Goal: Task Accomplishment & Management: Use online tool/utility

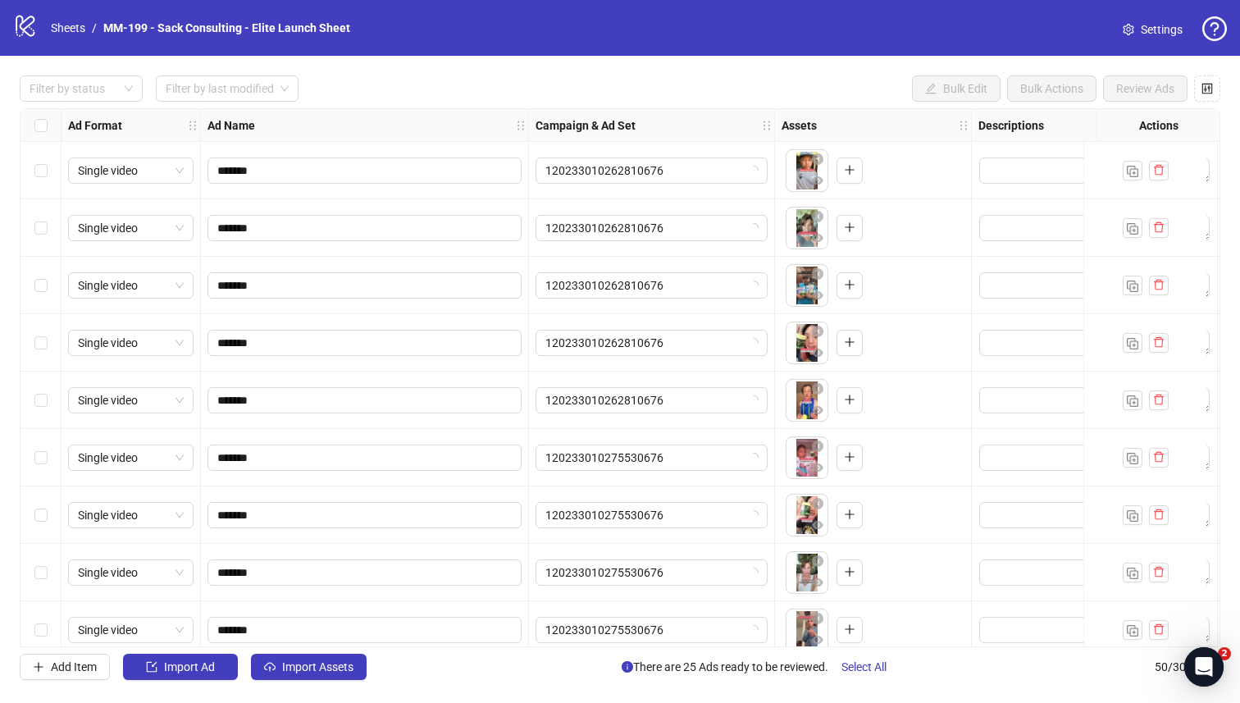
click at [774, 29] on link "Settings" at bounding box center [1153, 29] width 86 height 26
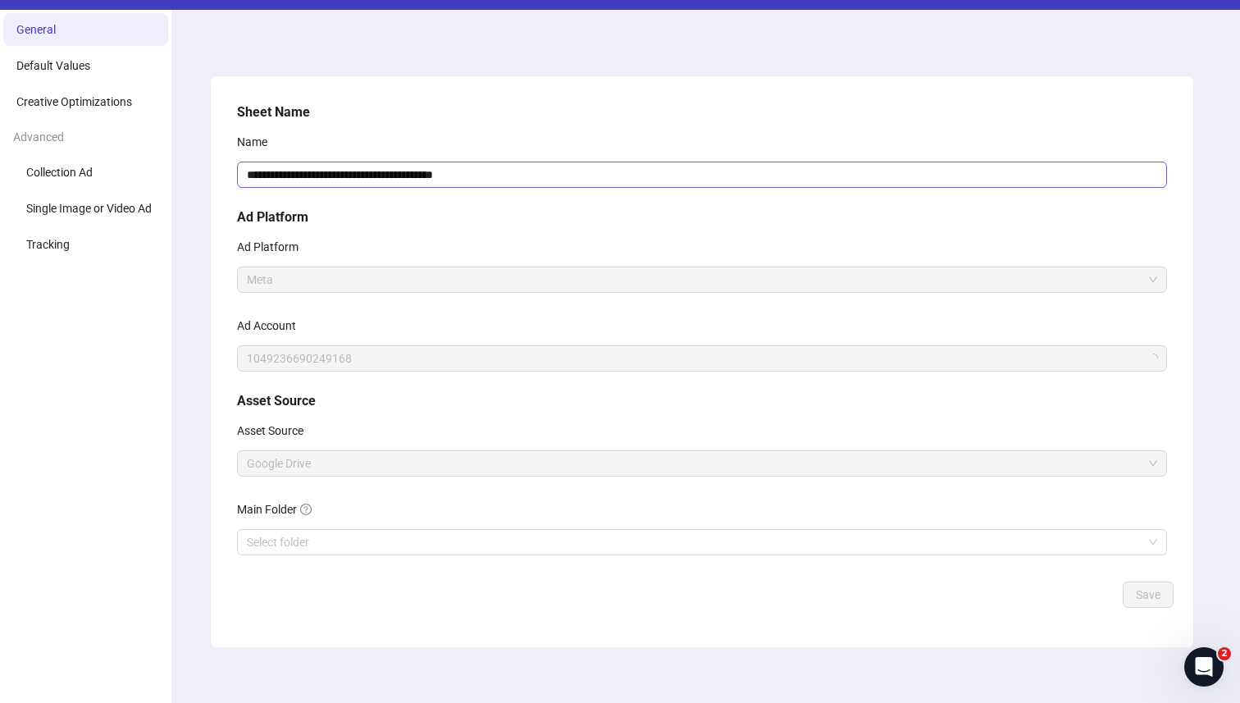
scroll to position [57, 0]
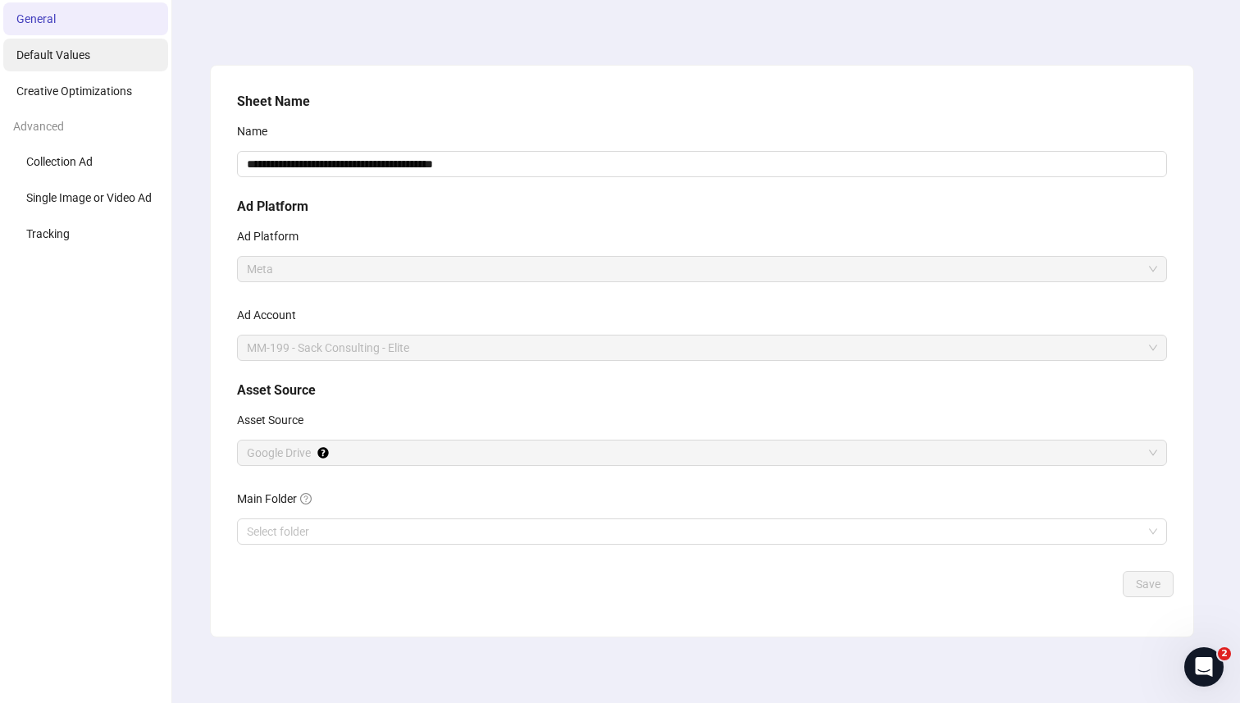
click at [98, 56] on li "Default Values" at bounding box center [85, 55] width 165 height 33
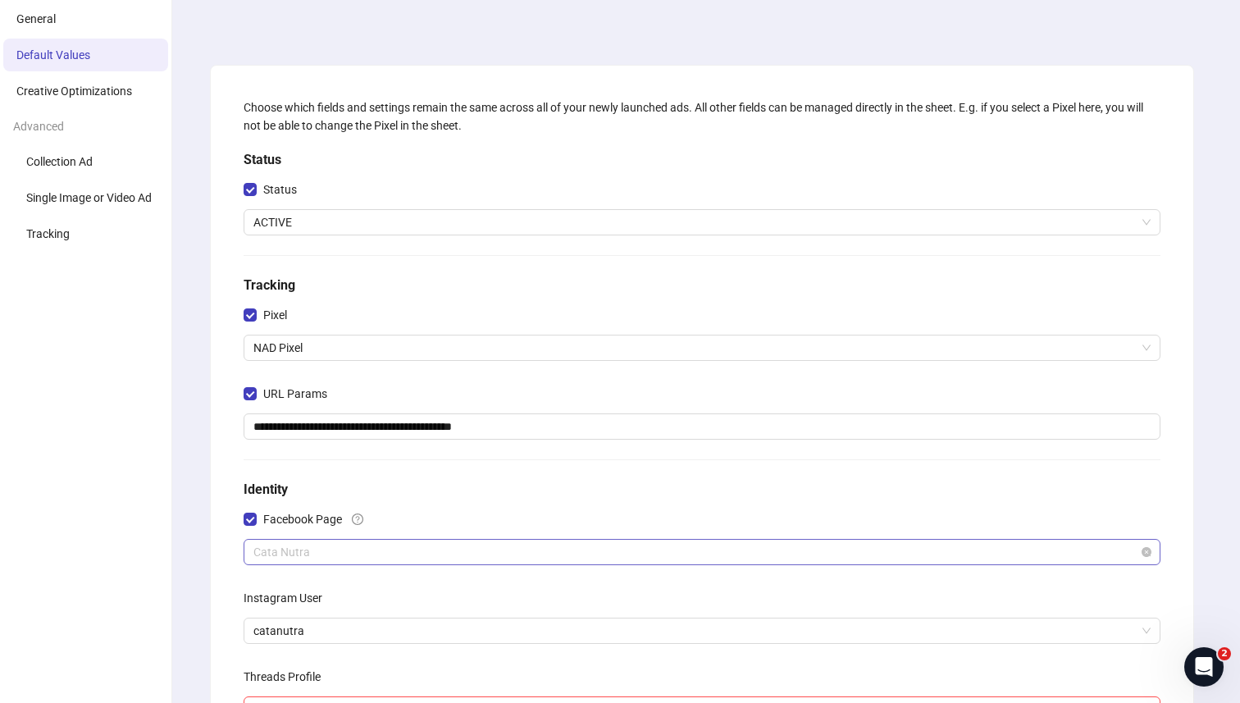
click at [401, 561] on span "Cata Nutra" at bounding box center [701, 552] width 897 height 25
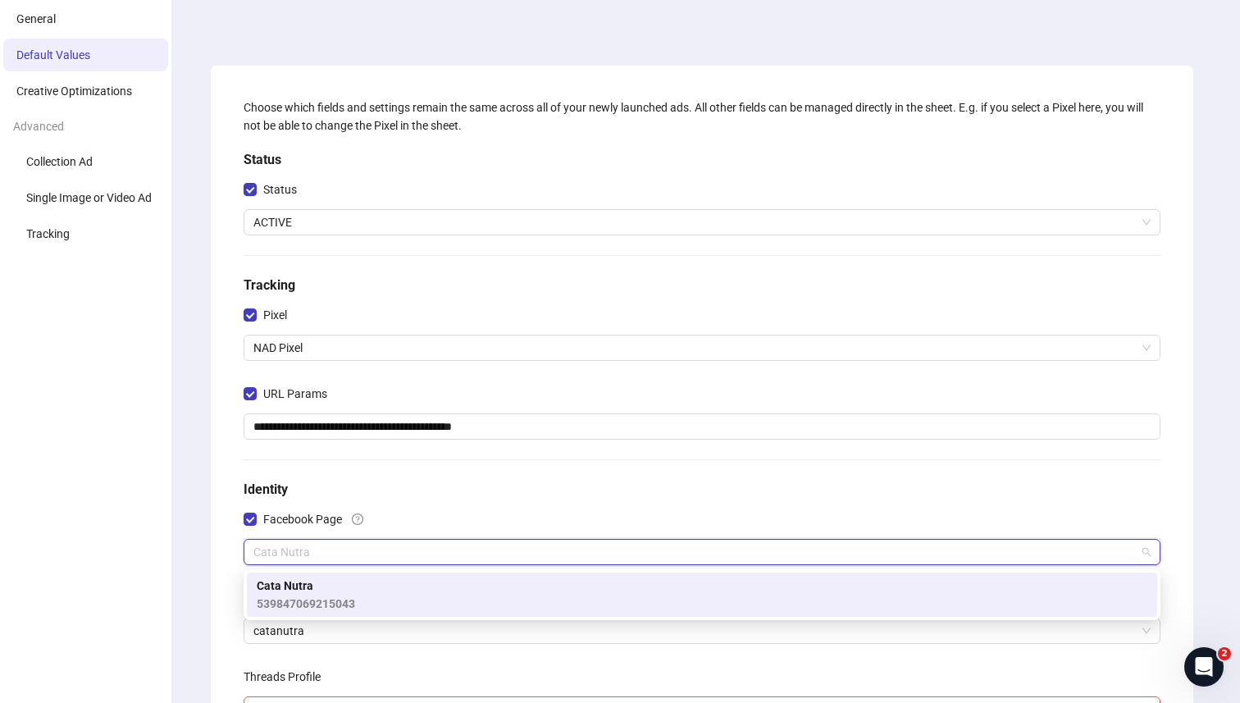
click at [416, 516] on div "Facebook Page" at bounding box center [702, 522] width 917 height 33
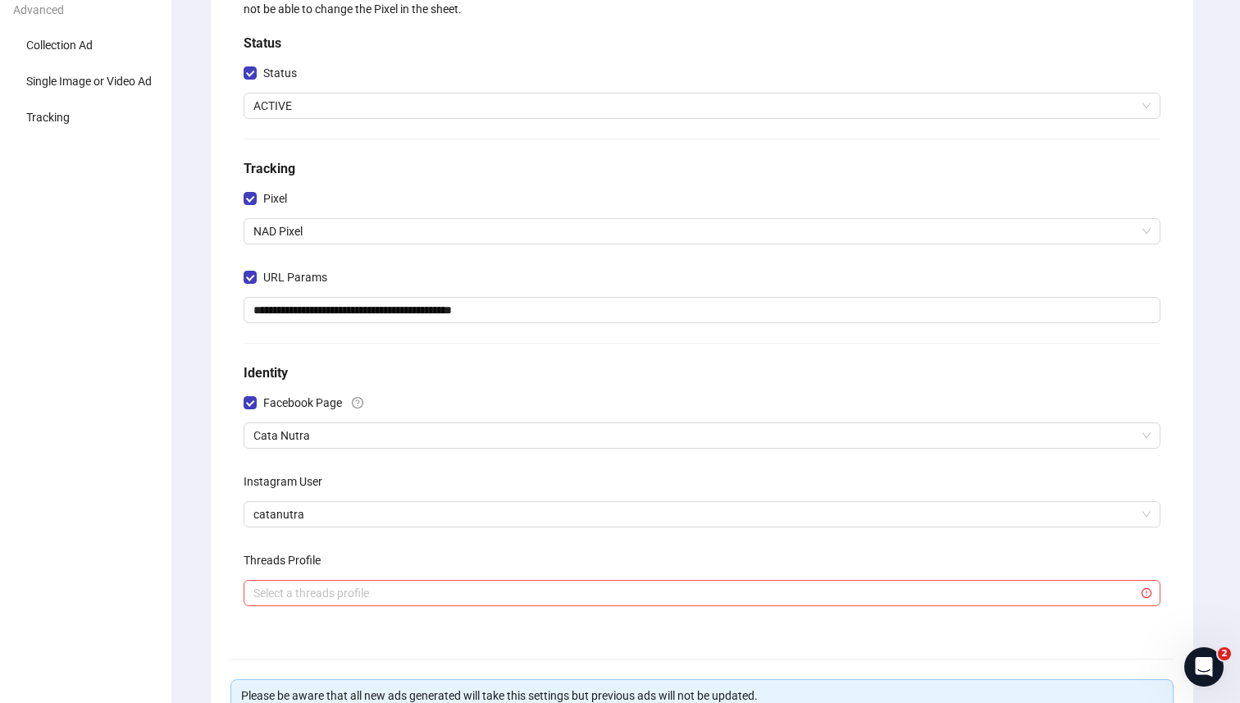
scroll to position [198, 0]
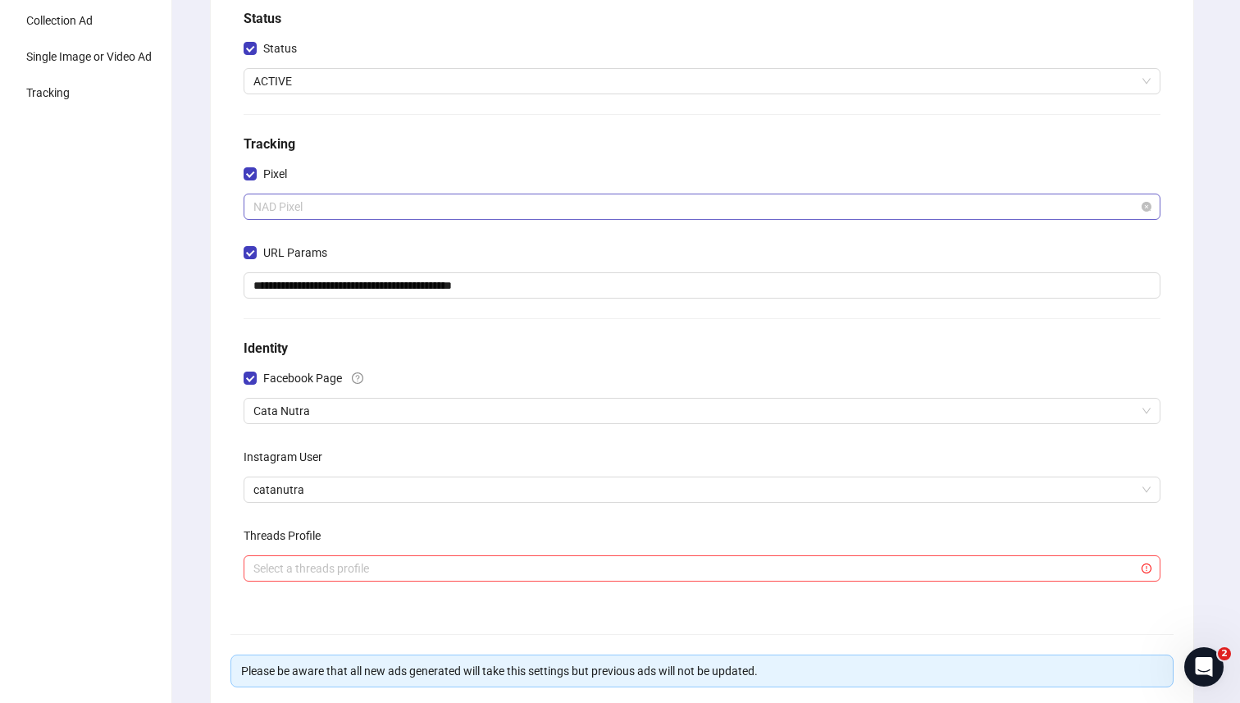
click at [378, 212] on span "NAD Pixel" at bounding box center [701, 206] width 897 height 25
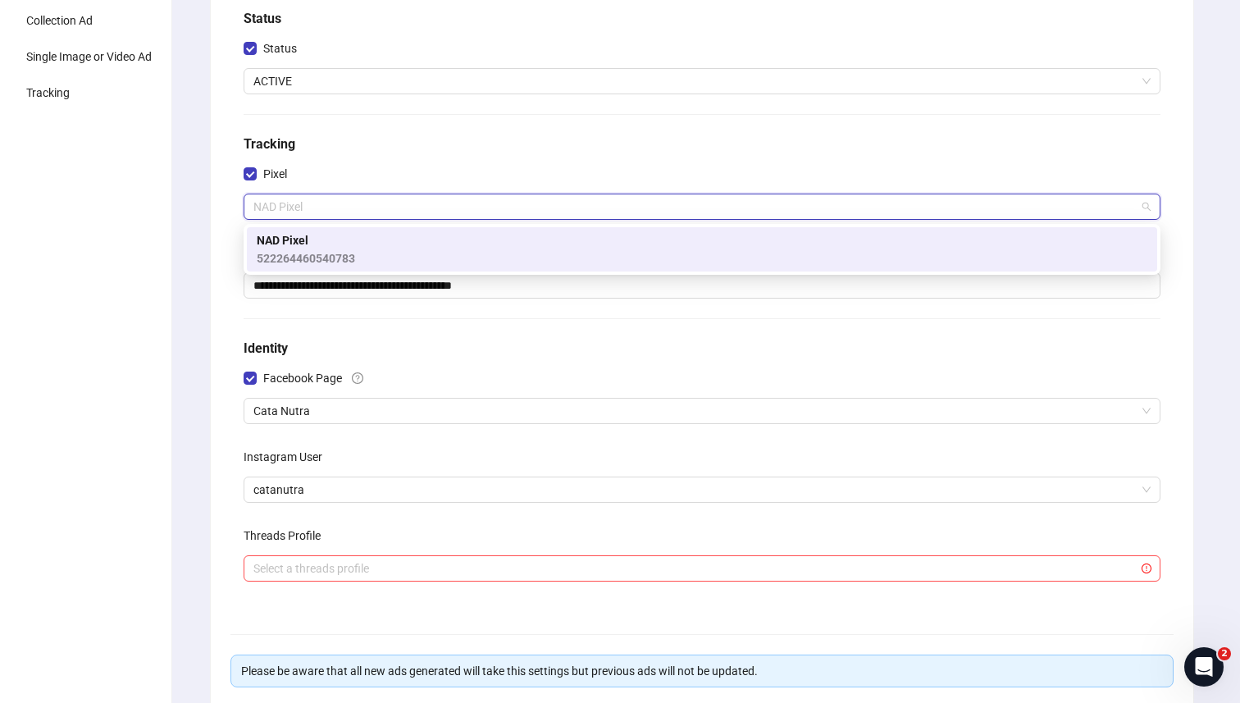
click at [378, 161] on div "Pixel" at bounding box center [702, 177] width 917 height 33
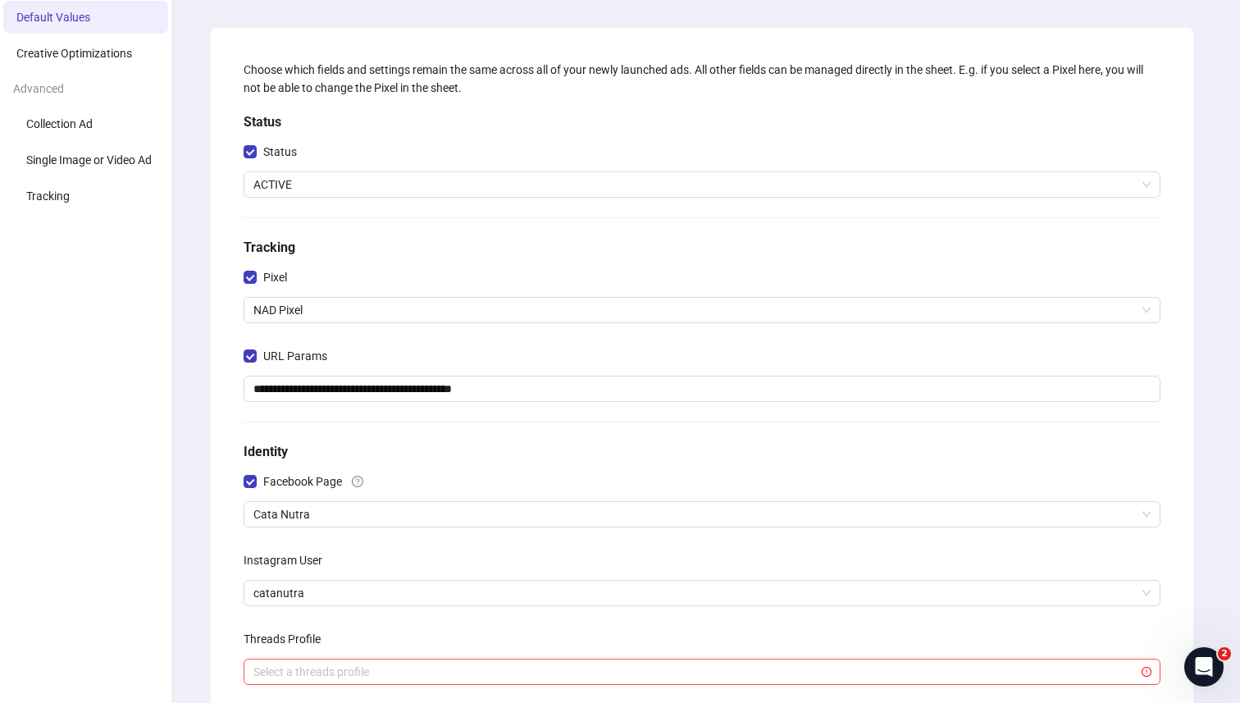
scroll to position [0, 0]
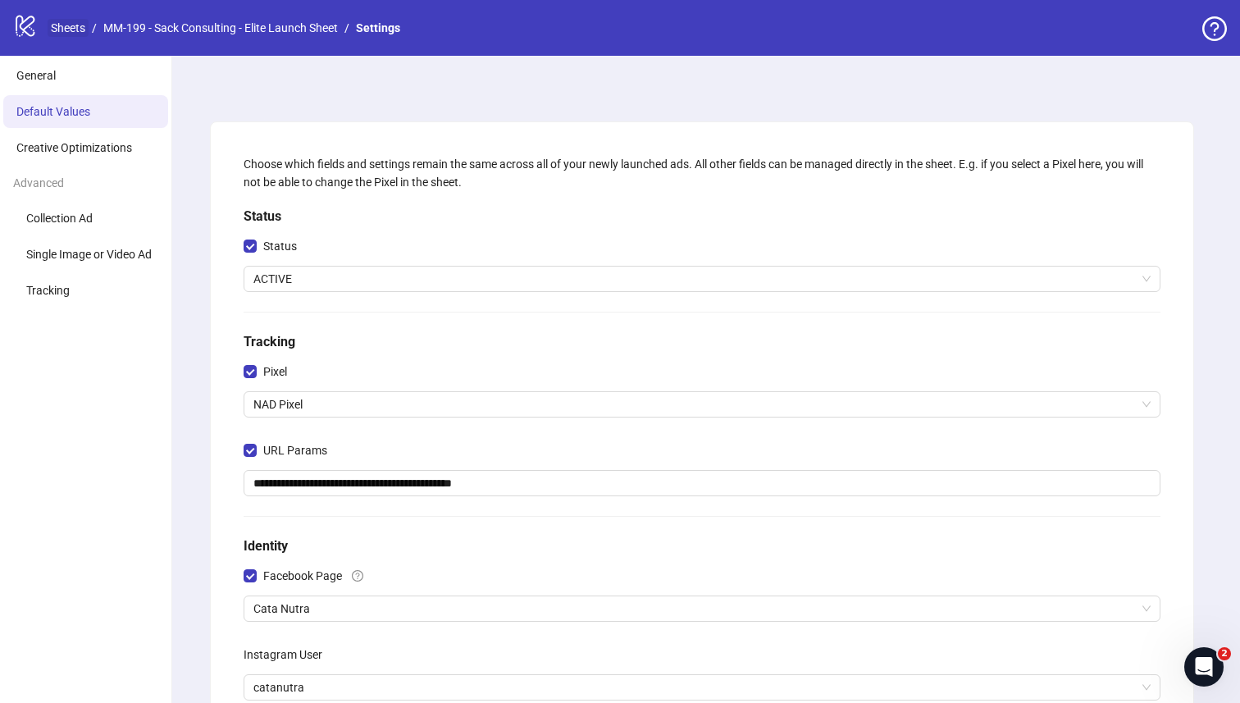
click at [66, 25] on link "Sheets" at bounding box center [68, 28] width 41 height 18
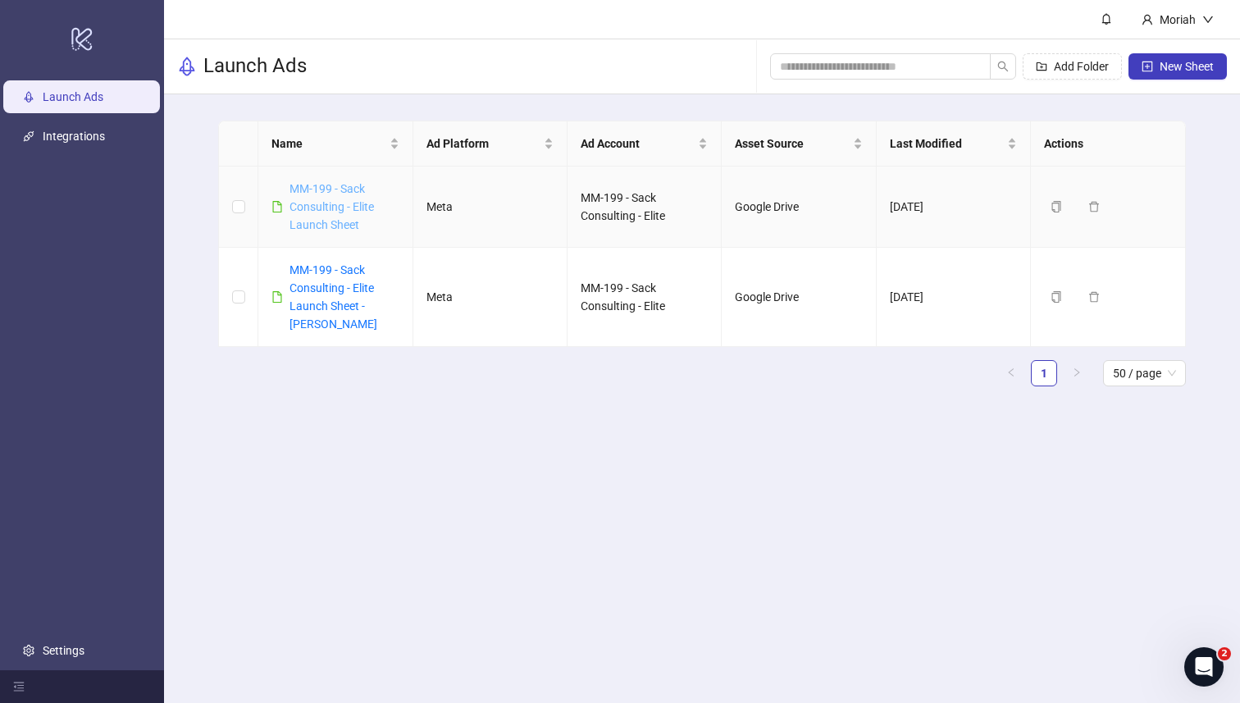
click at [350, 217] on link "MM-199 - Sack Consulting - Elite Launch Sheet" at bounding box center [332, 206] width 84 height 49
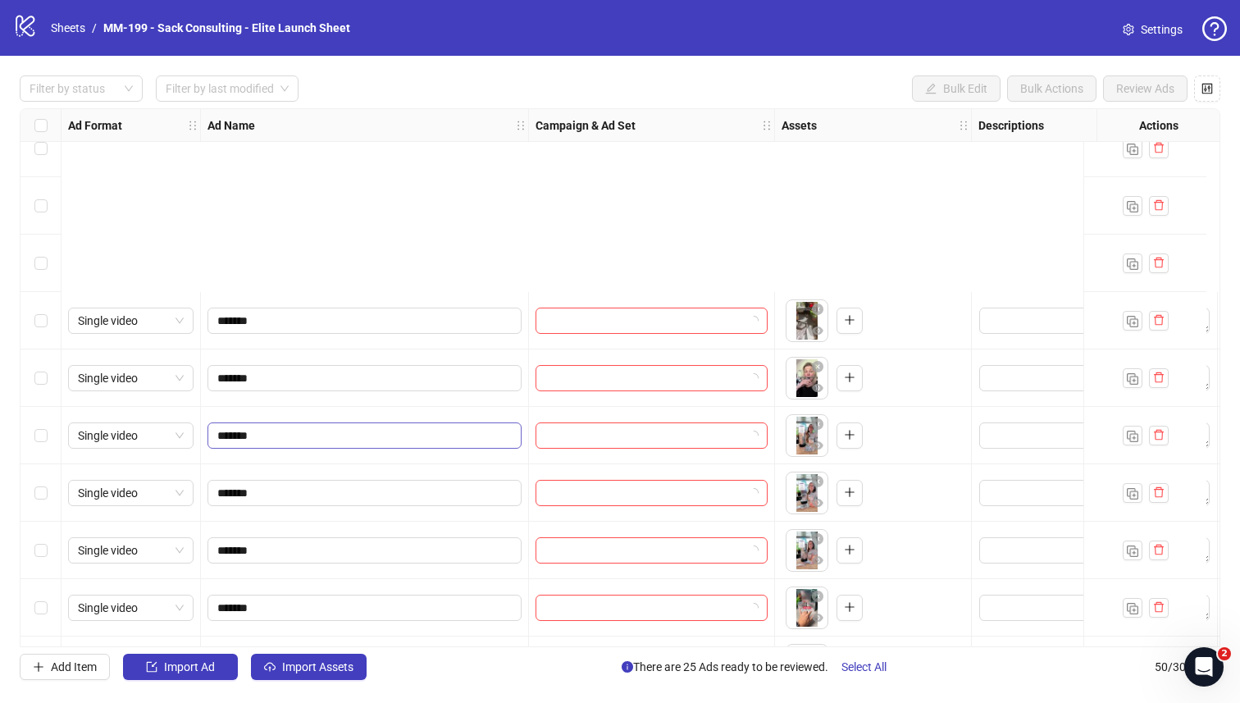
scroll to position [2373, 0]
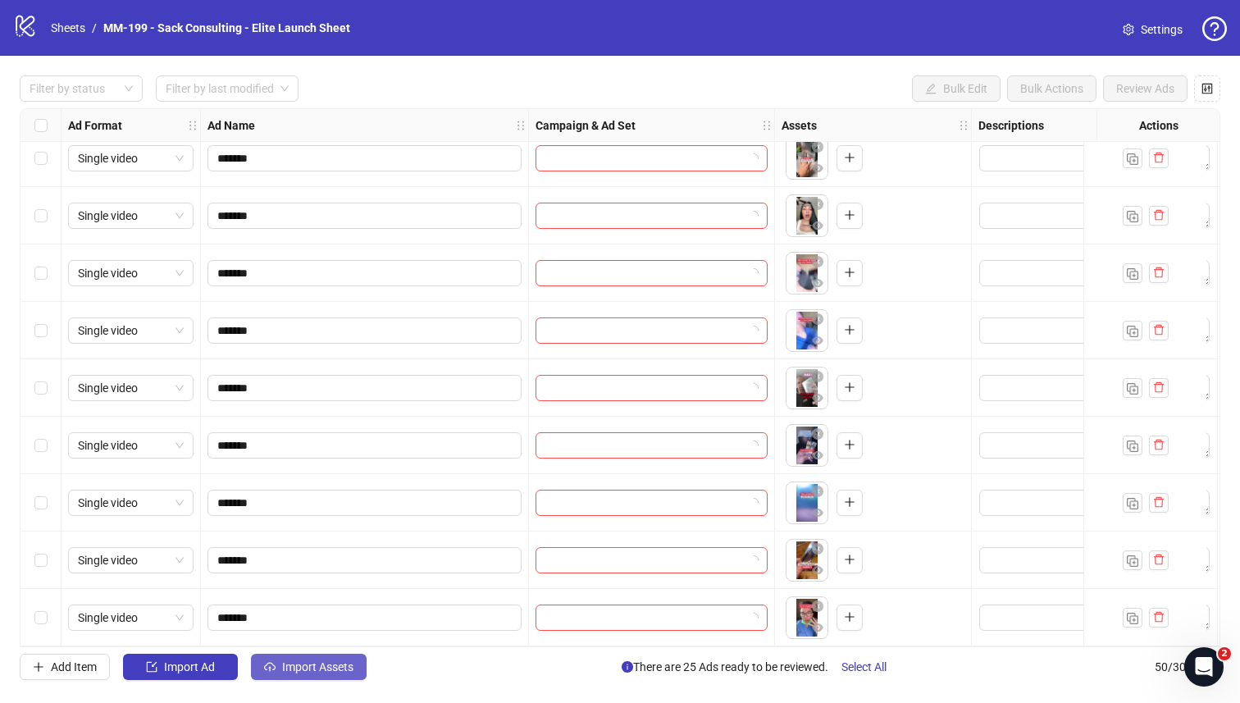
click at [322, 668] on span "Import Assets" at bounding box center [317, 666] width 71 height 13
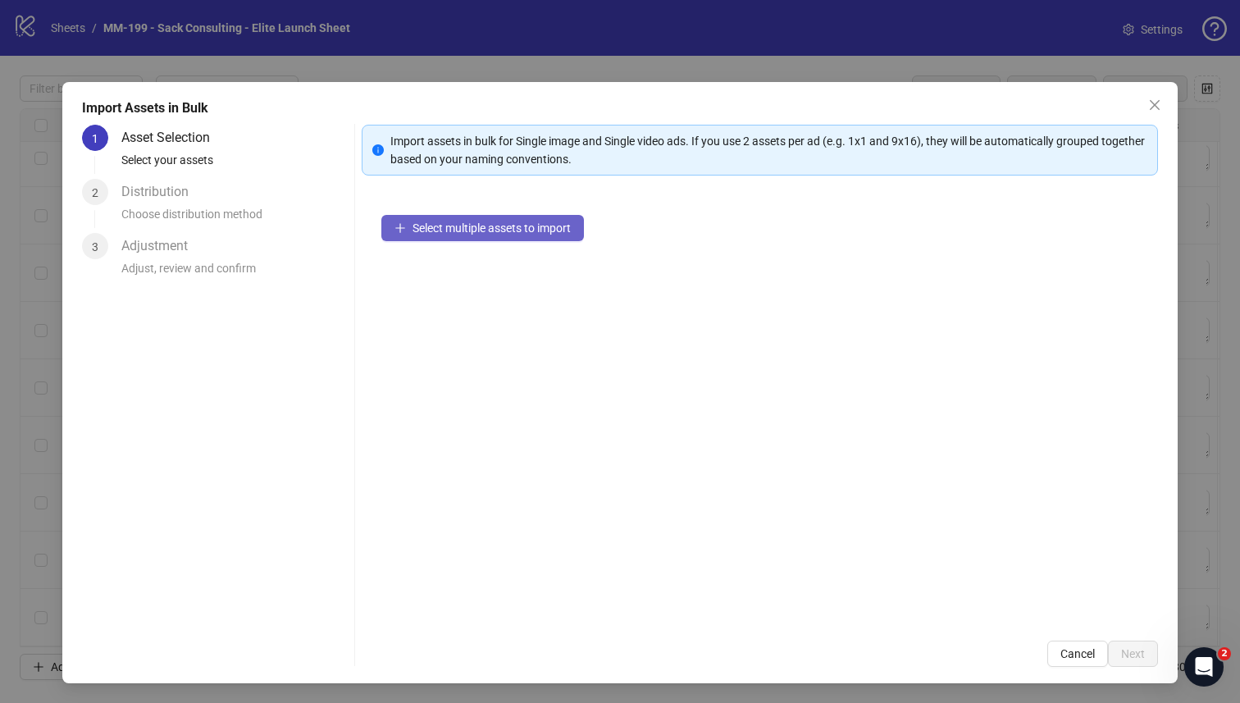
click at [440, 234] on span "Select multiple assets to import" at bounding box center [492, 227] width 158 height 13
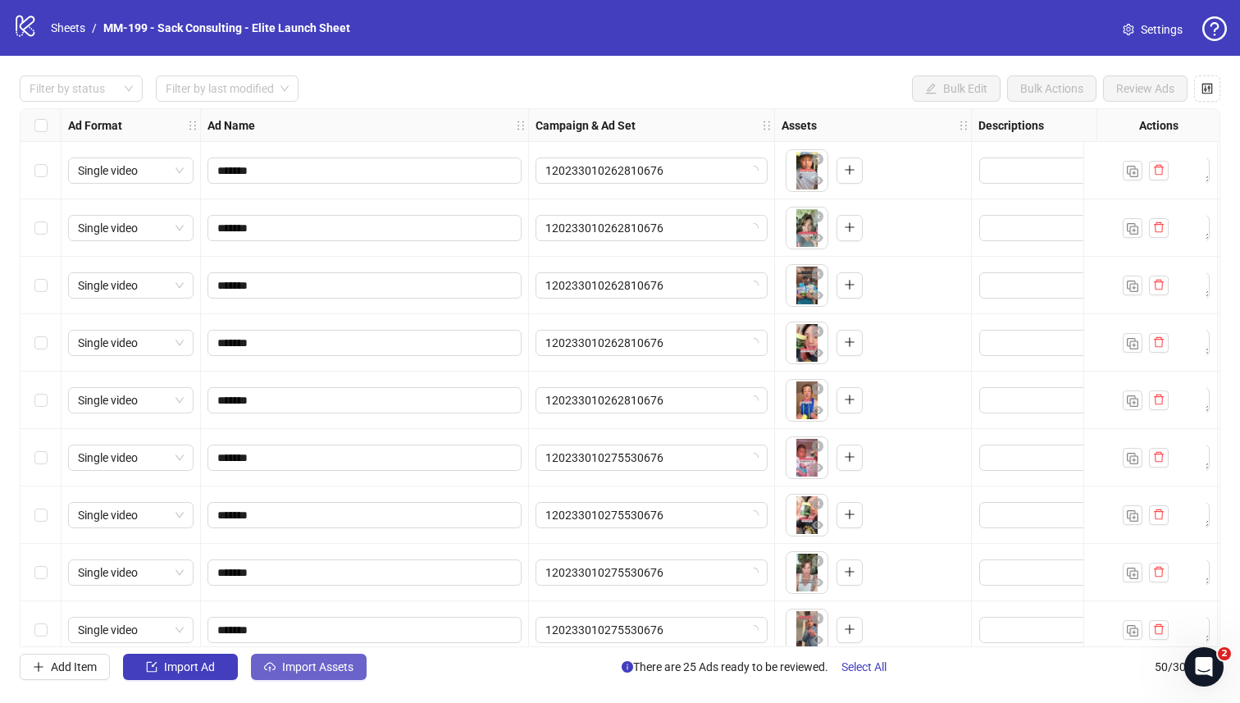
click at [285, 664] on span "Import Assets" at bounding box center [317, 666] width 71 height 13
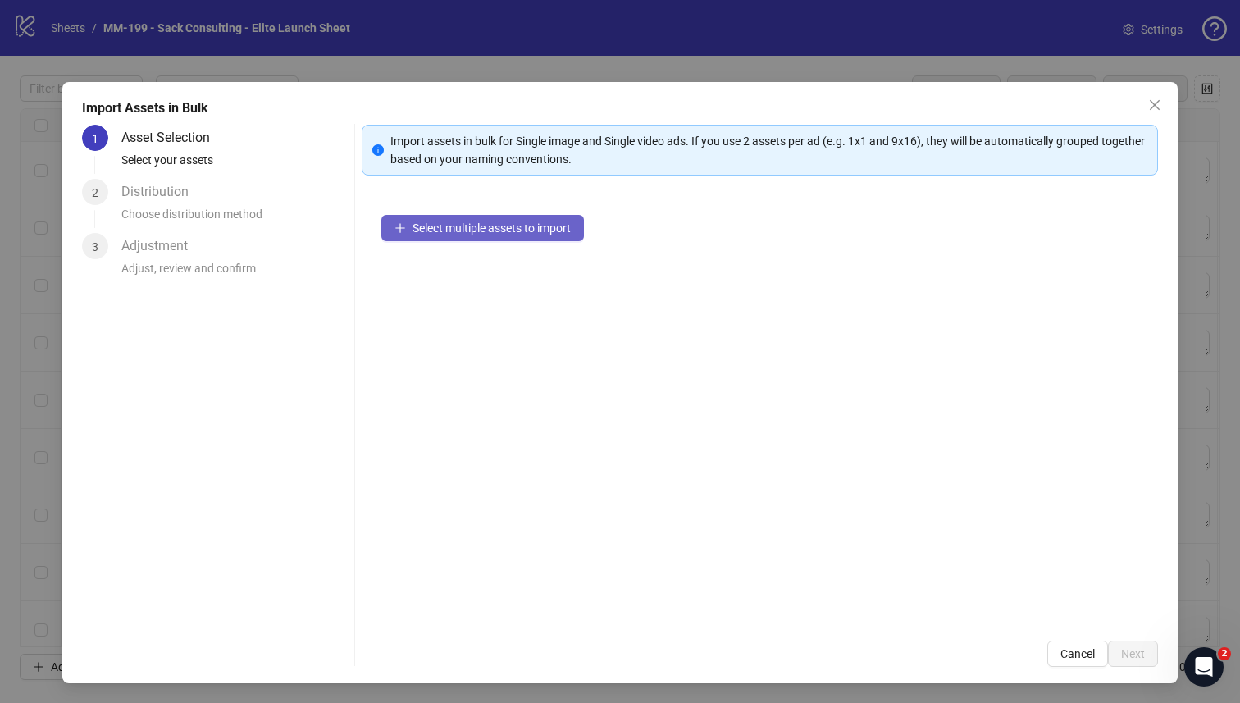
click at [575, 229] on button "Select multiple assets to import" at bounding box center [482, 228] width 203 height 26
click at [1154, 101] on icon "close" at bounding box center [1154, 104] width 13 height 13
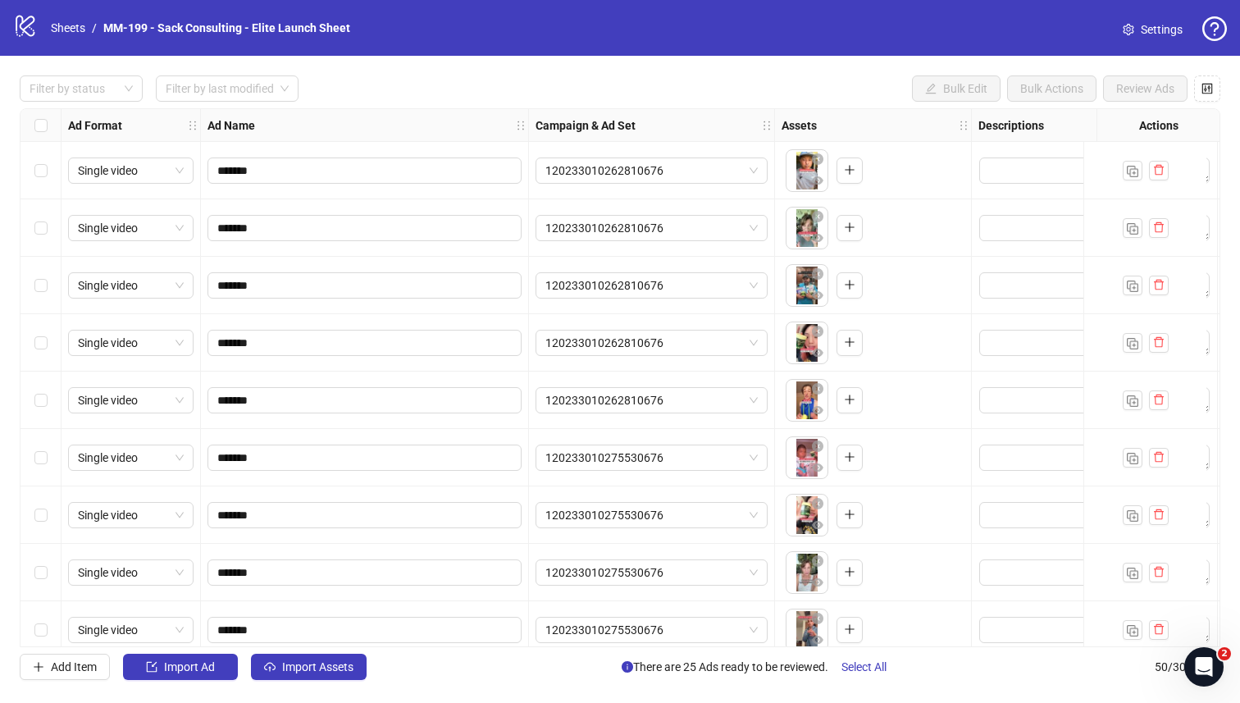
click at [20, 29] on icon "logo/logo-mobile" at bounding box center [25, 25] width 25 height 25
click at [66, 30] on link "Sheets" at bounding box center [68, 28] width 41 height 18
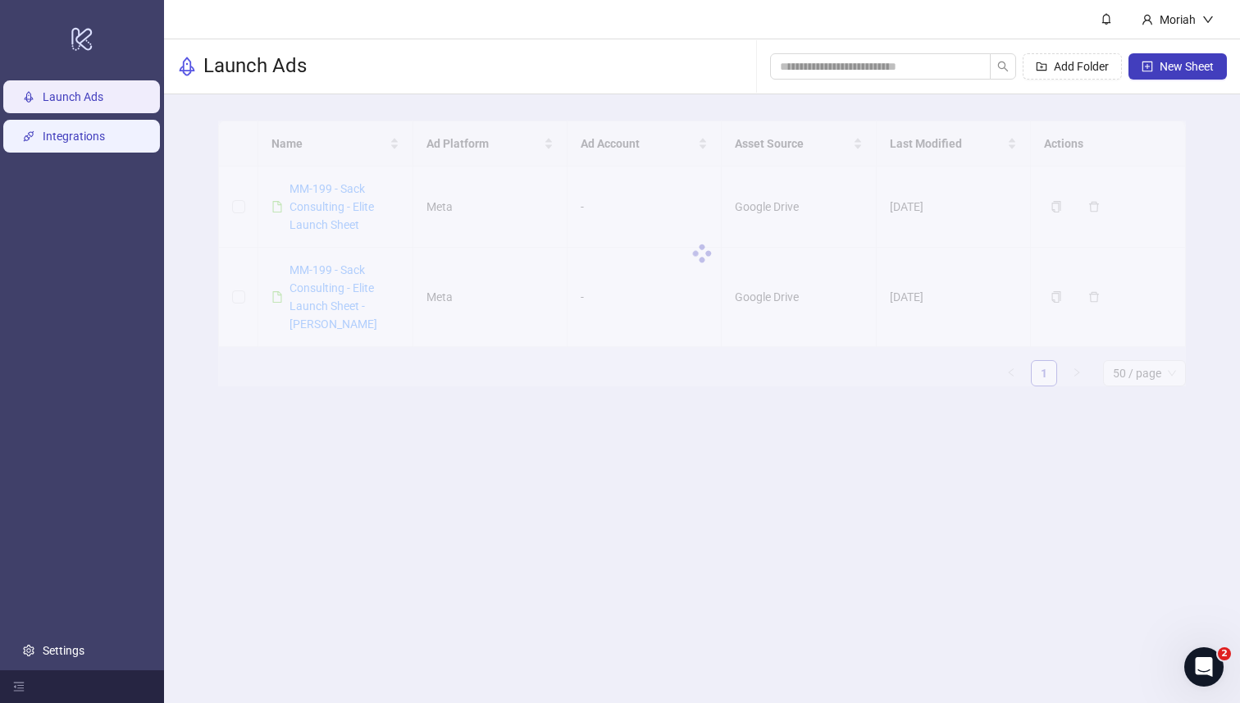
click at [105, 139] on link "Integrations" at bounding box center [74, 136] width 62 height 13
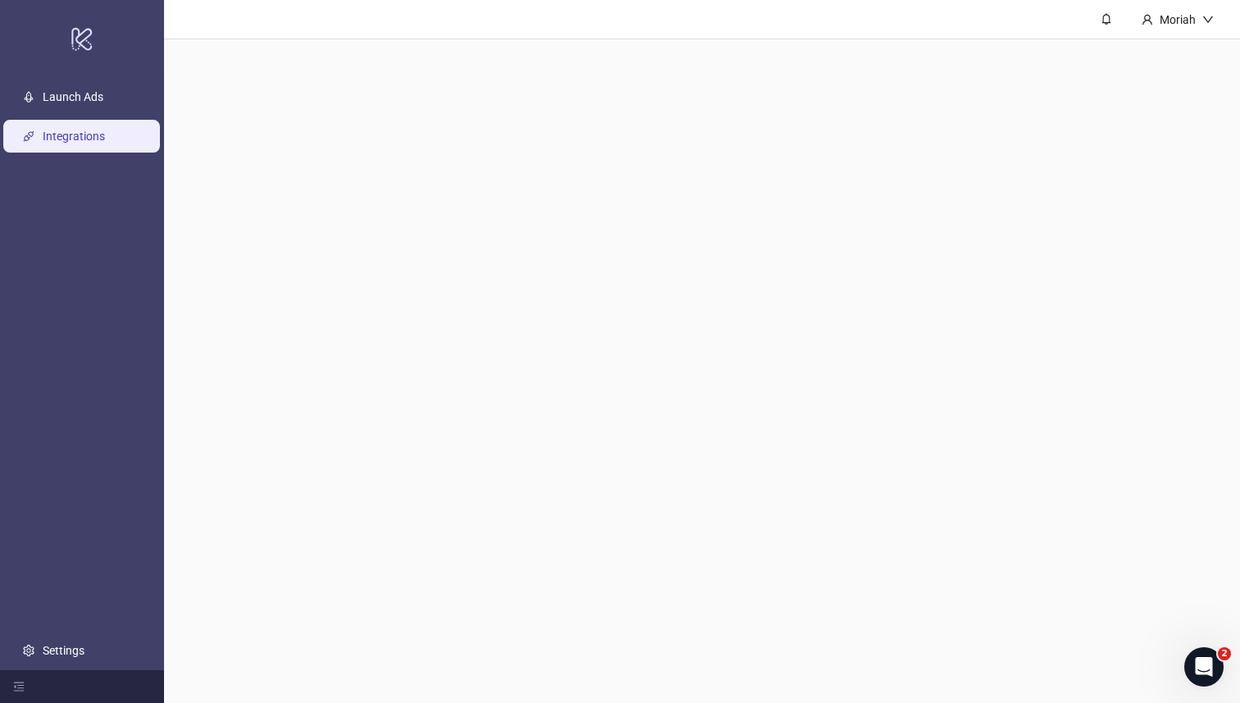
click at [117, 630] on ul "Launch Ads Integrations Settings" at bounding box center [82, 374] width 164 height 592
click at [84, 644] on link "Settings" at bounding box center [64, 650] width 42 height 13
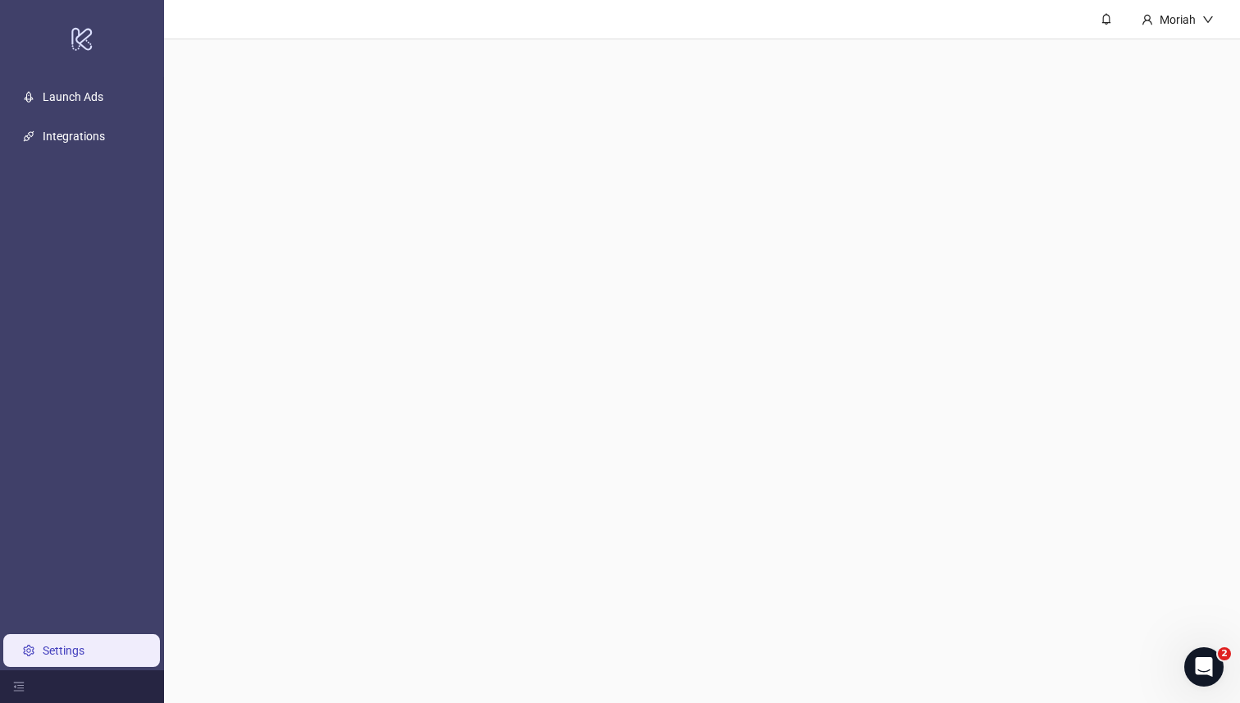
click at [84, 644] on link "Settings" at bounding box center [64, 650] width 42 height 13
click at [24, 677] on div at bounding box center [82, 686] width 164 height 33
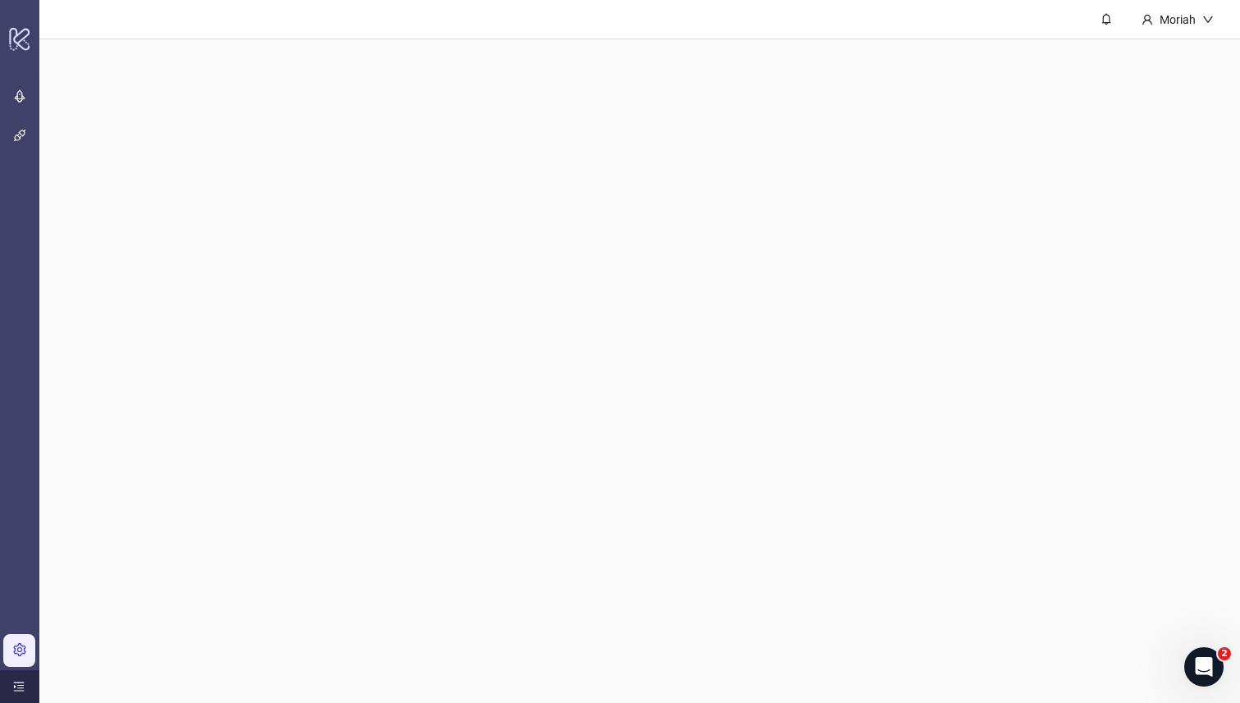
click at [24, 677] on div at bounding box center [19, 686] width 39 height 33
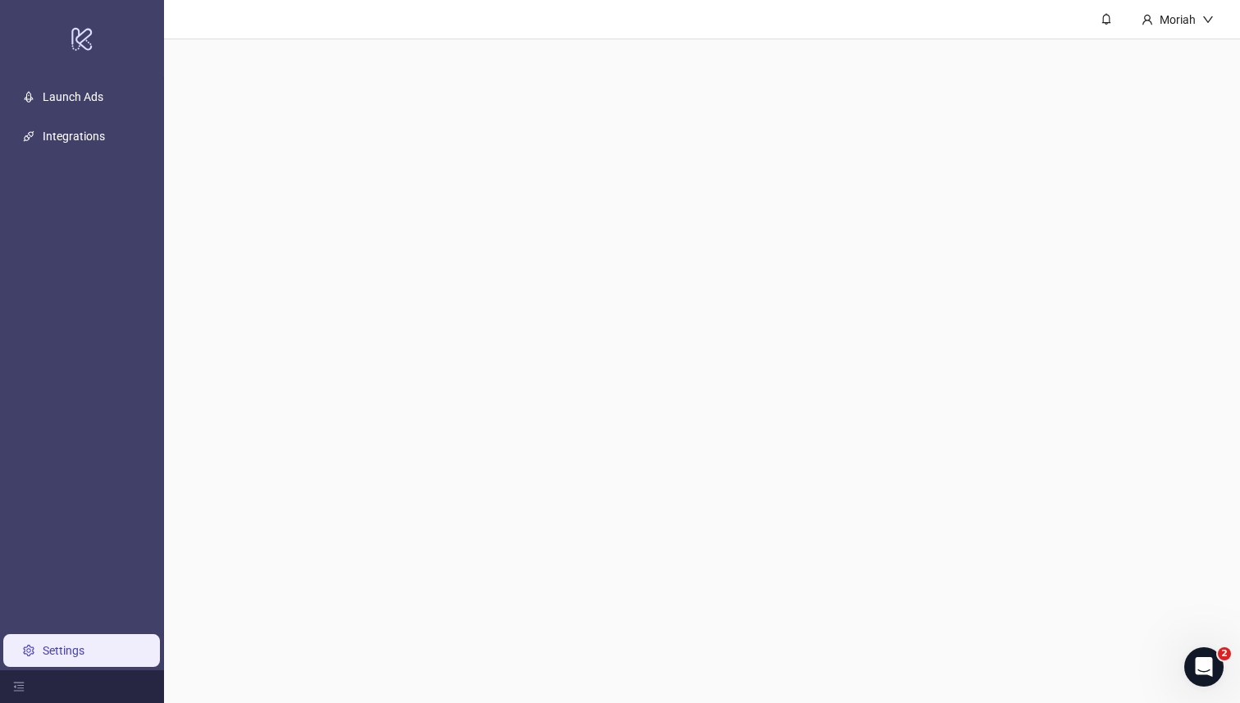
click at [57, 646] on link "Settings" at bounding box center [64, 650] width 42 height 13
click at [1188, 21] on div "Moriah" at bounding box center [1177, 20] width 49 height 18
click at [1107, 26] on span at bounding box center [1106, 19] width 18 height 18
click at [78, 657] on link "Settings" at bounding box center [64, 650] width 42 height 13
click at [80, 142] on link "Integrations" at bounding box center [74, 136] width 62 height 13
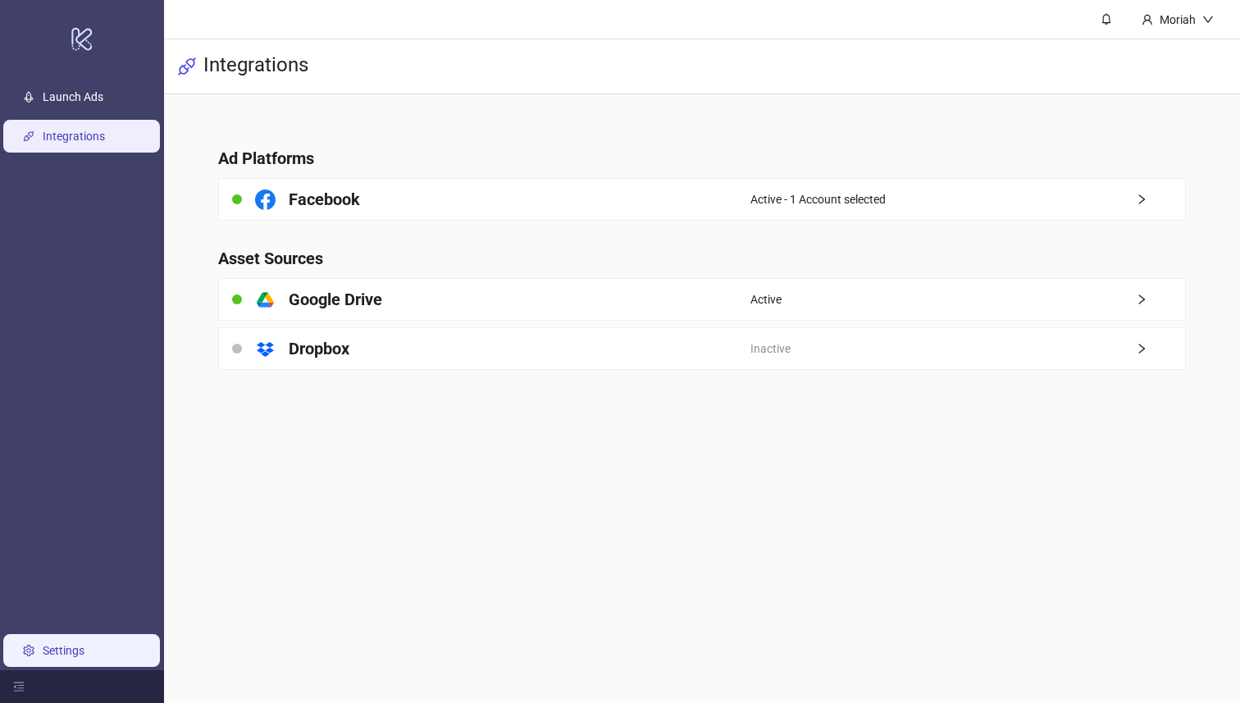
click at [70, 613] on link "Settings" at bounding box center [64, 650] width 42 height 13
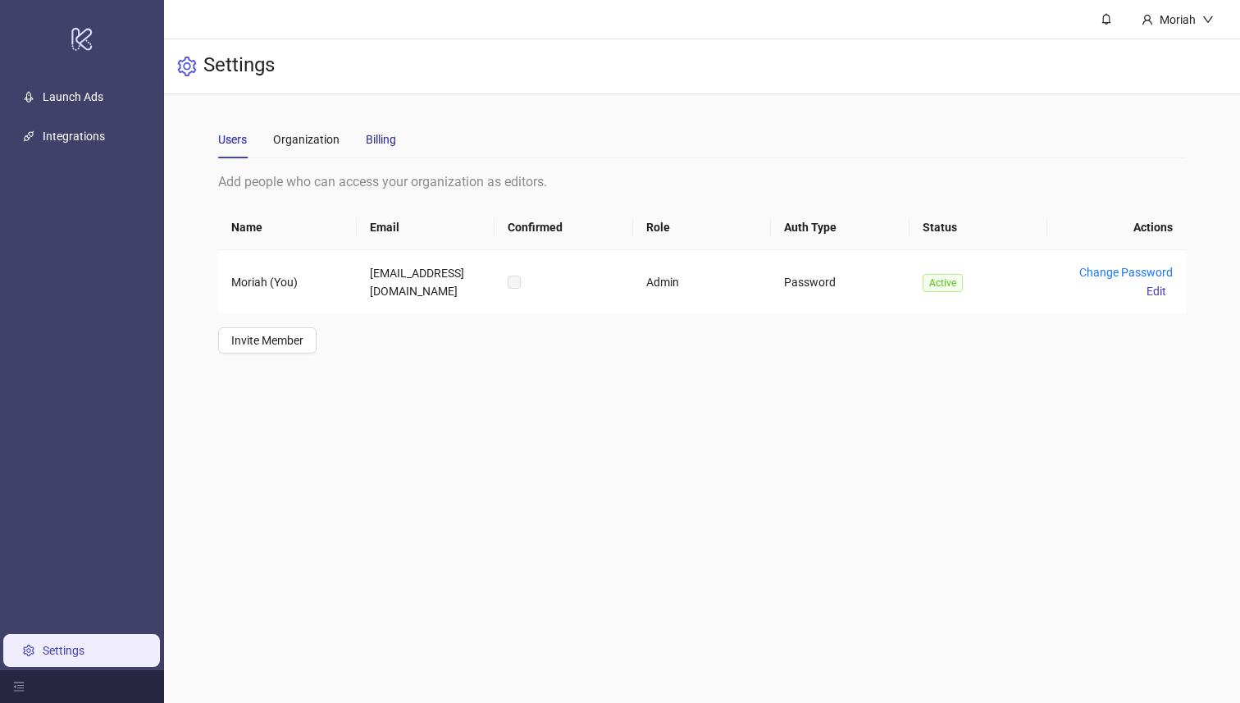
click at [369, 135] on div "Billing" at bounding box center [381, 139] width 30 height 18
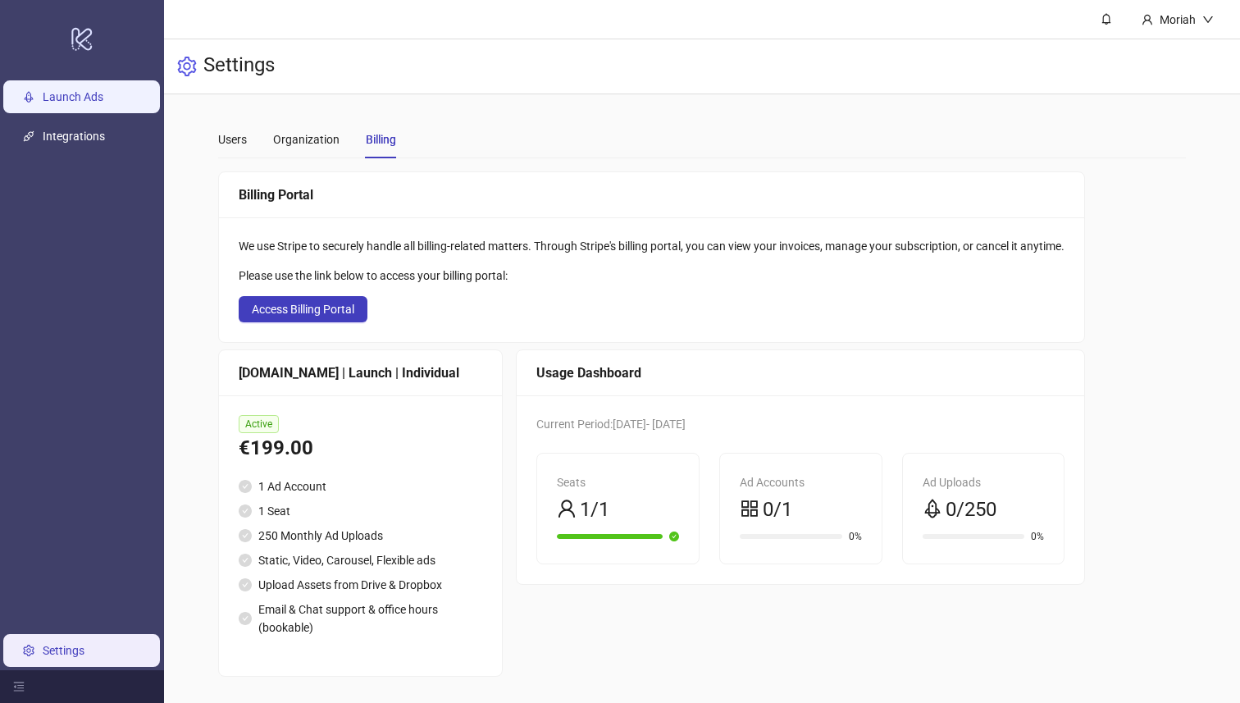
click at [94, 104] on link "Launch Ads" at bounding box center [73, 97] width 61 height 13
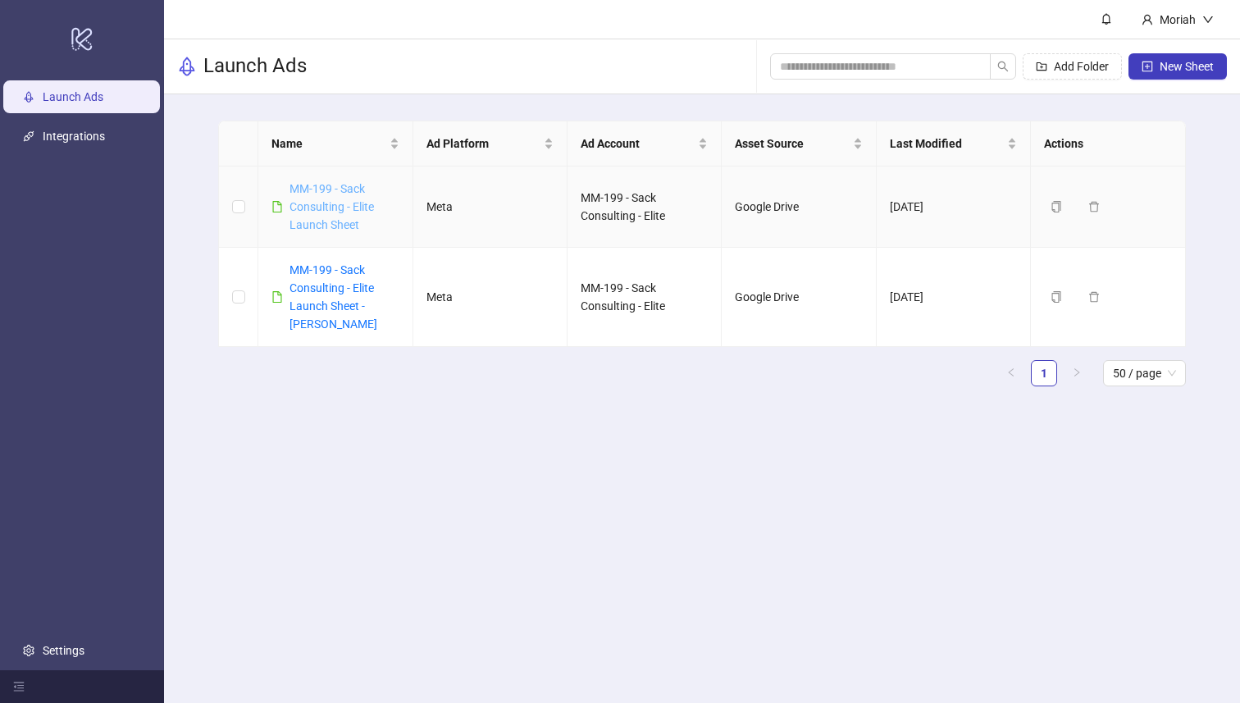
click at [351, 205] on link "MM-199 - Sack Consulting - Elite Launch Sheet" at bounding box center [332, 206] width 84 height 49
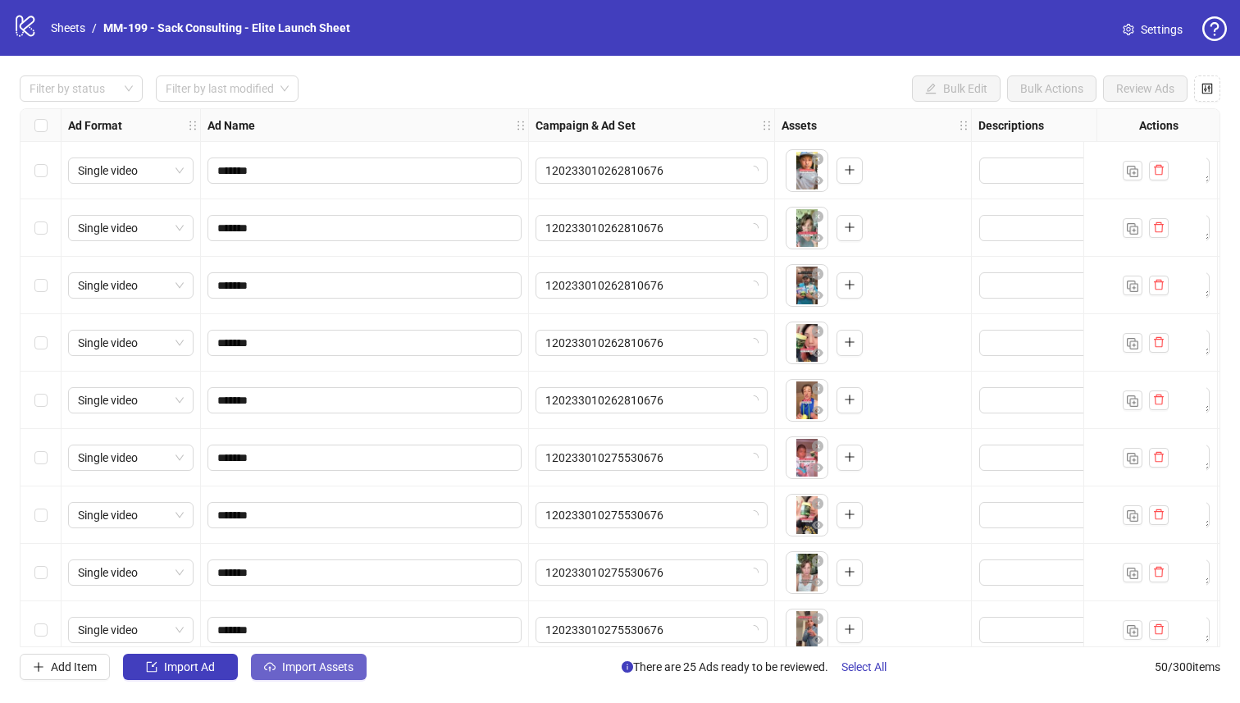
click at [351, 613] on span "Import Assets" at bounding box center [317, 666] width 71 height 13
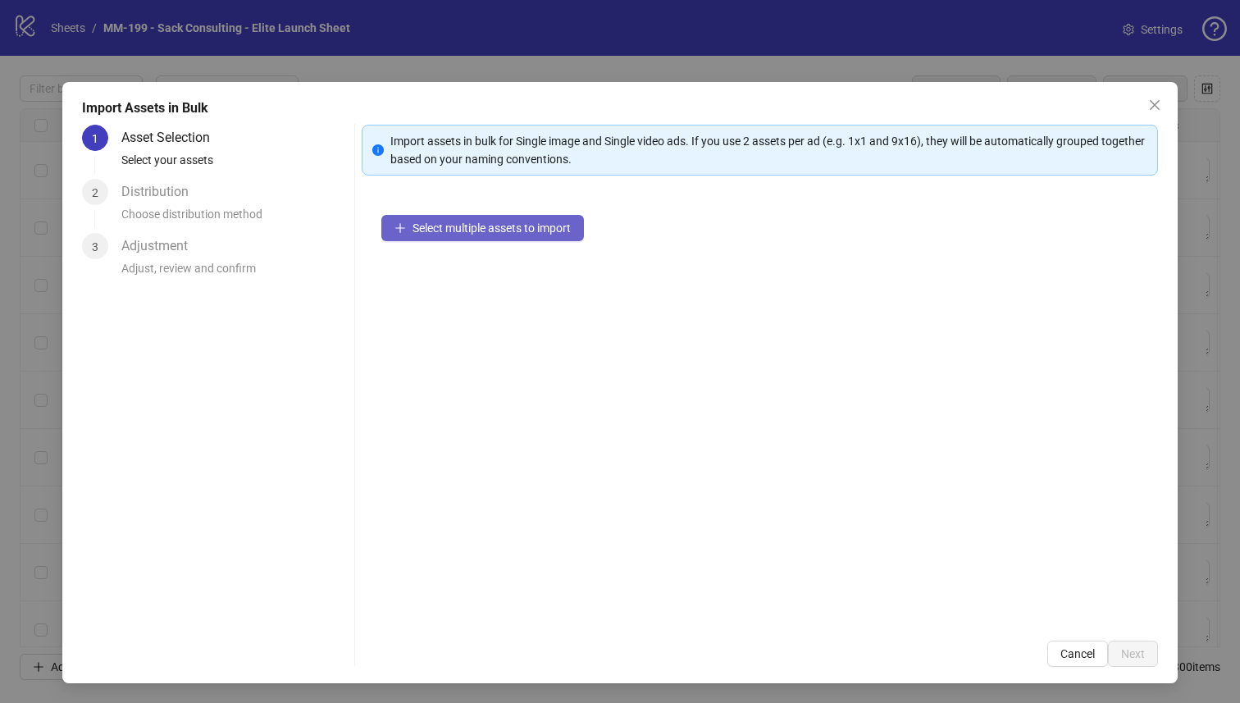
click at [522, 231] on span "Select multiple assets to import" at bounding box center [492, 227] width 158 height 13
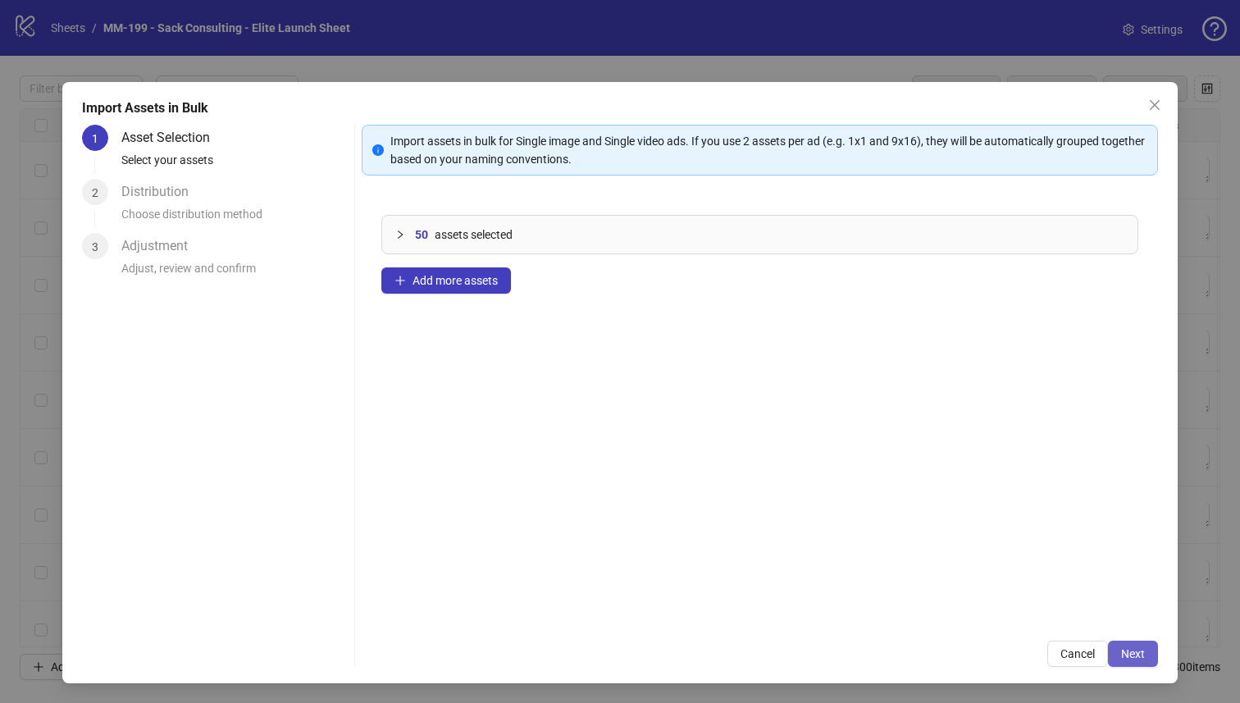
click at [774, 613] on button "Next" at bounding box center [1133, 654] width 50 height 26
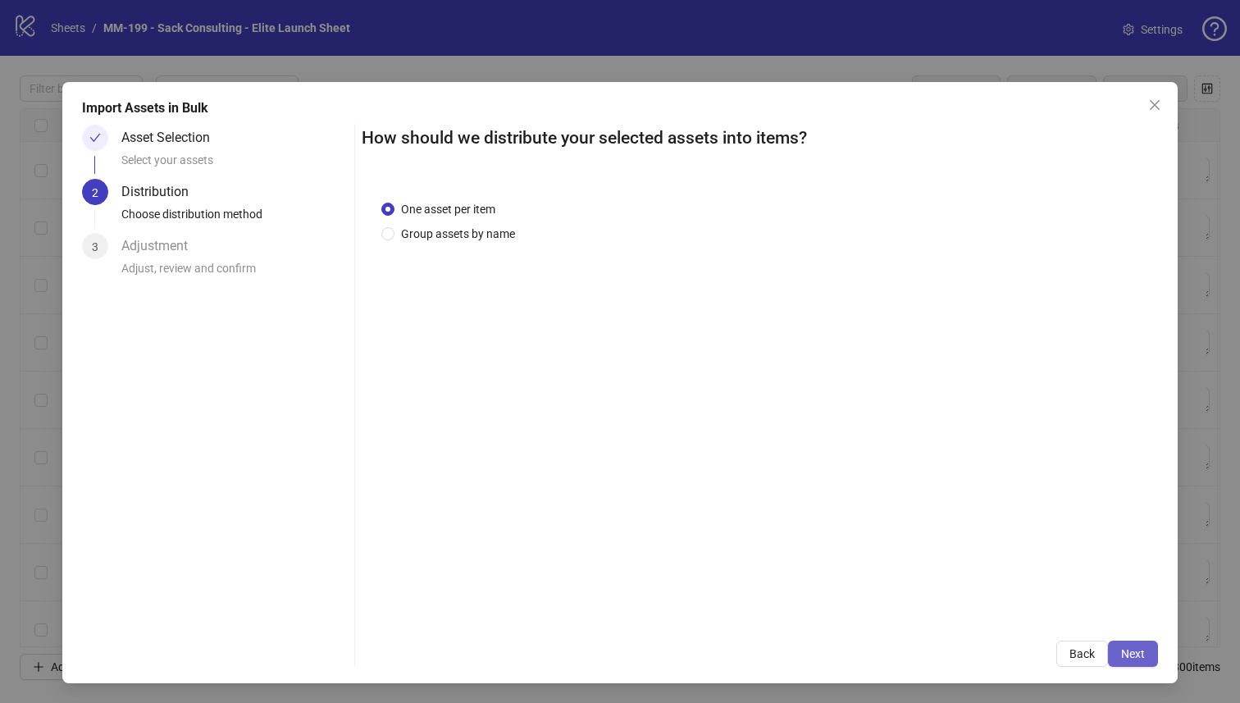
click at [774, 613] on button "Next" at bounding box center [1133, 654] width 50 height 26
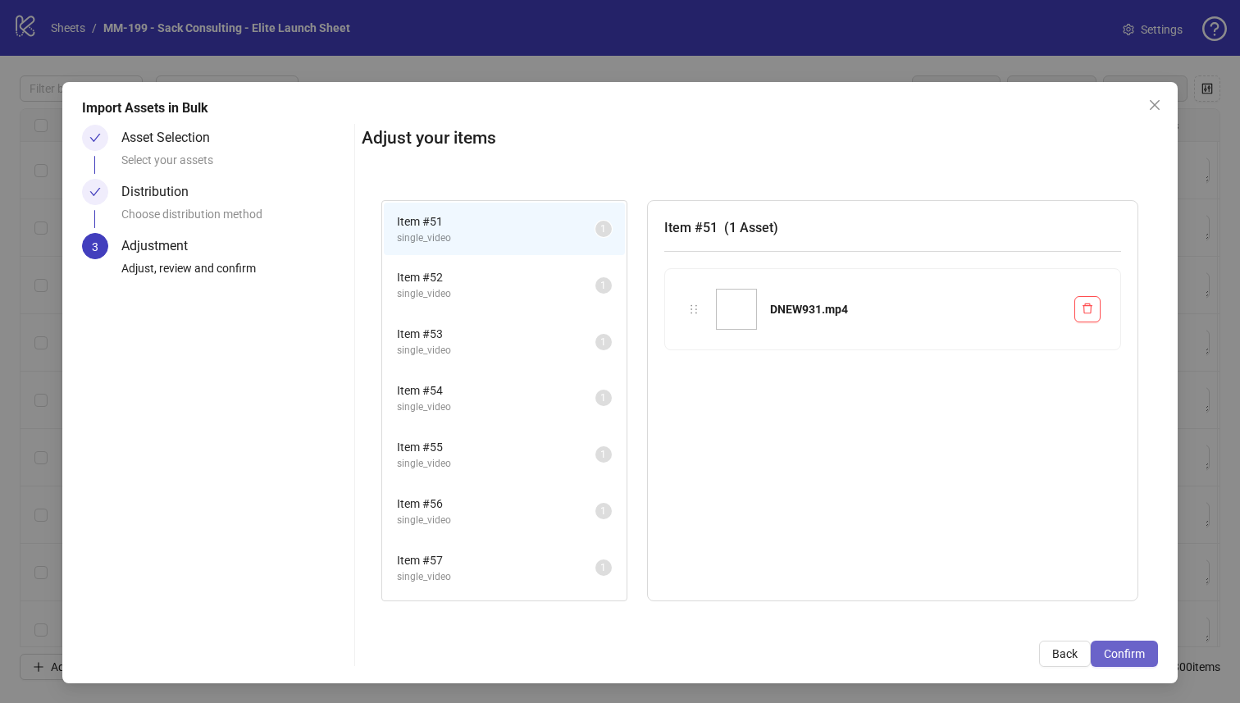
click at [774, 613] on span "Confirm" at bounding box center [1124, 653] width 41 height 13
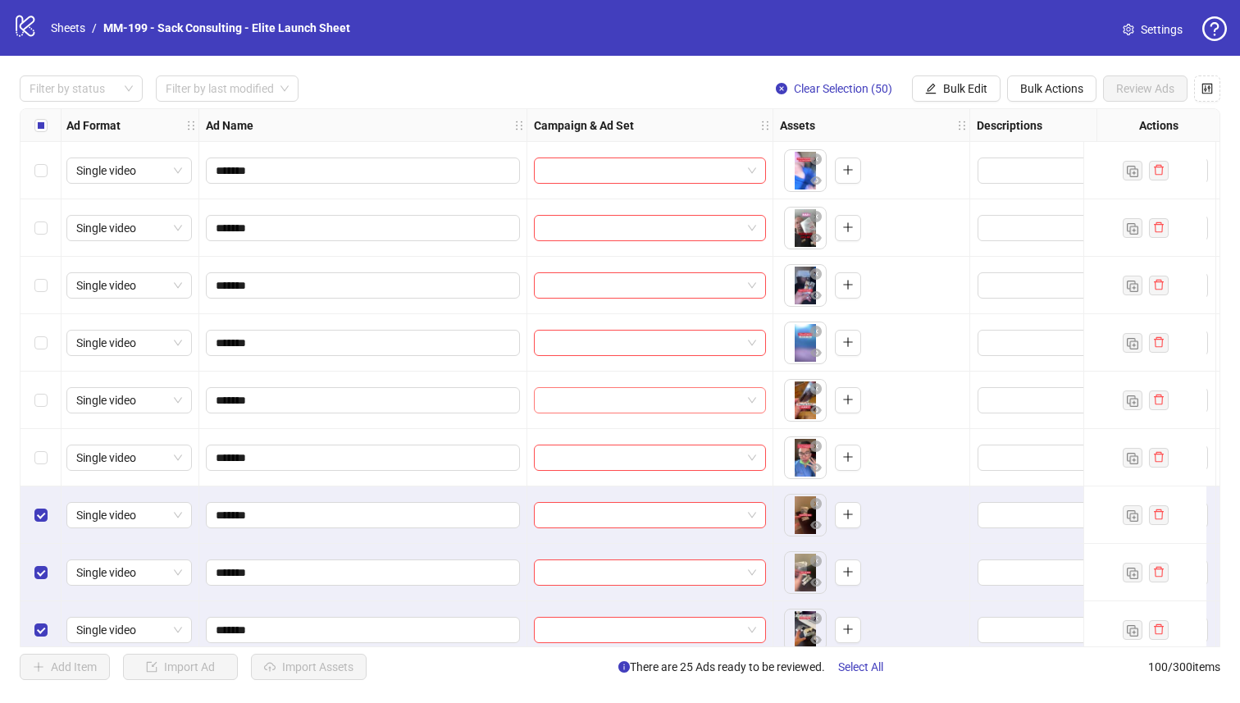
scroll to position [2527, 2]
